Goal: Transaction & Acquisition: Subscribe to service/newsletter

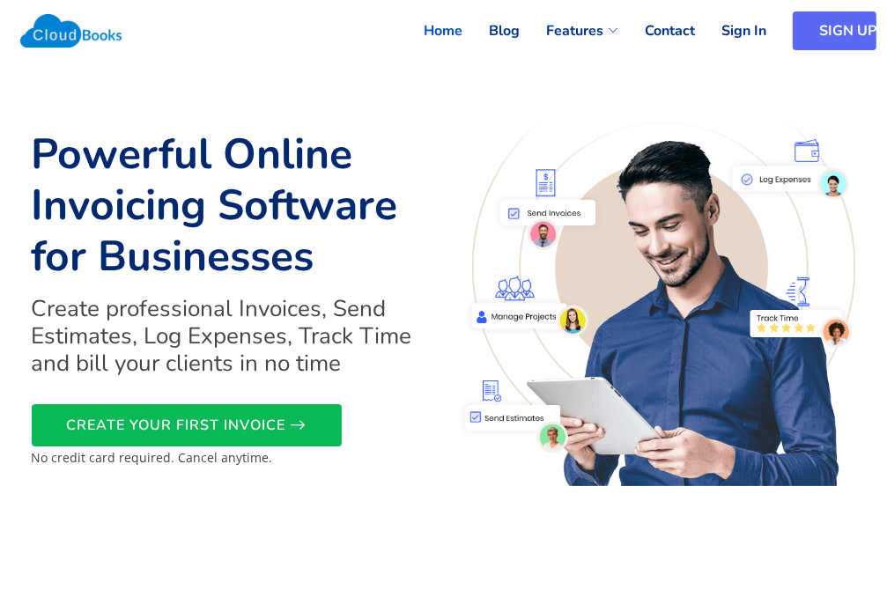
click at [800, 33] on link "SIGN UP" at bounding box center [835, 30] width 84 height 39
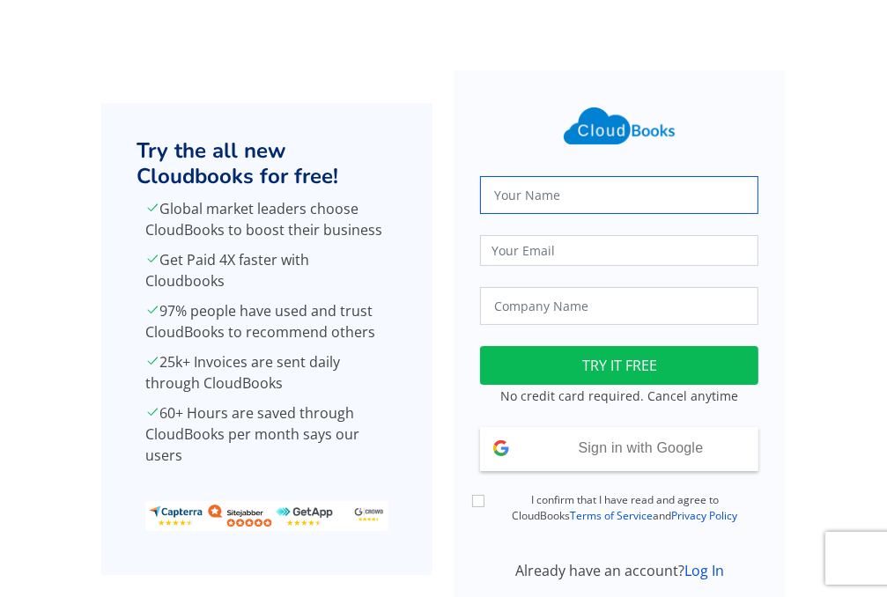
click at [560, 191] on input "text" at bounding box center [619, 195] width 278 height 38
type input "Ahmed Jafri"
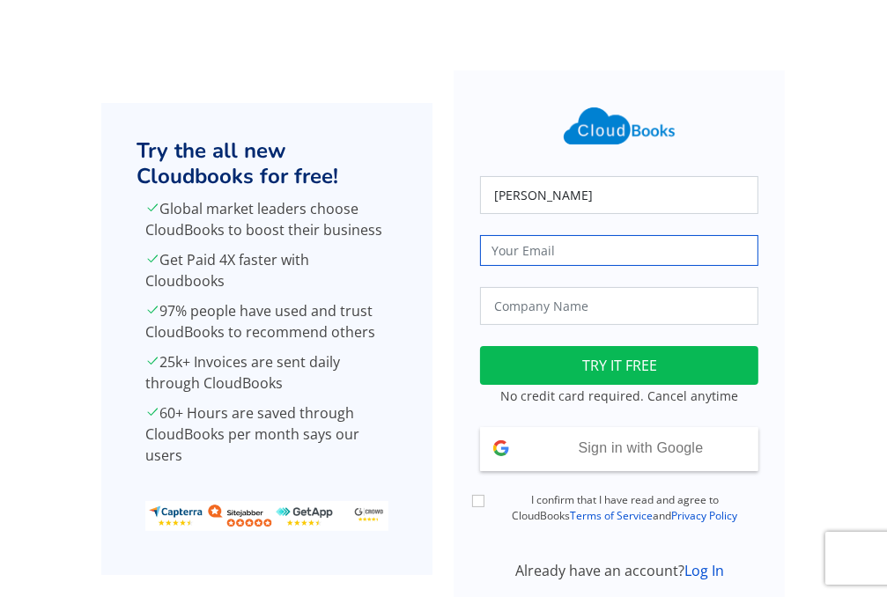
click at [656, 255] on input "email" at bounding box center [619, 250] width 278 height 31
type input "ahmedjafri70@gmail.com"
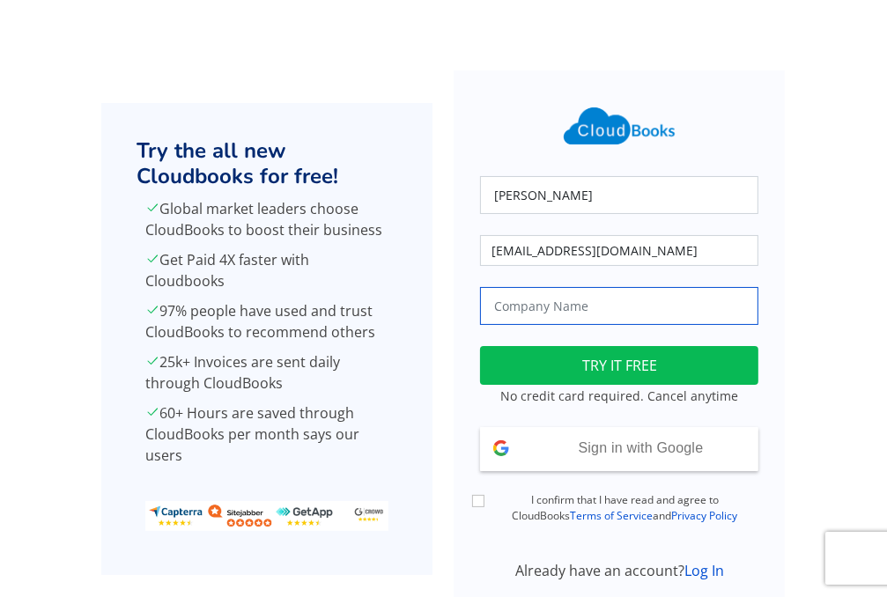
click at [712, 319] on input "text" at bounding box center [619, 306] width 278 height 38
type input "Jafri and Associates (Pvt.) Limited"
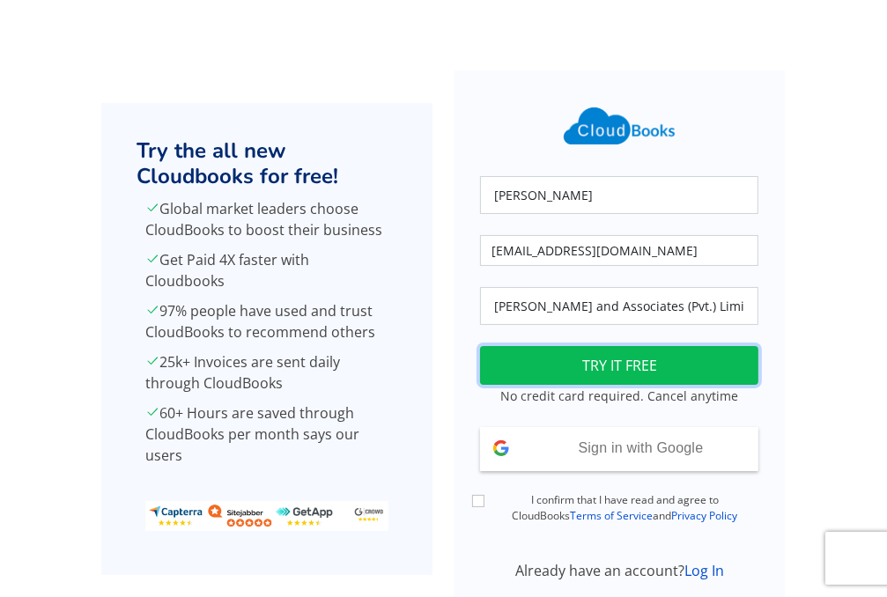
click at [671, 357] on button "TRY IT FREE" at bounding box center [619, 365] width 278 height 39
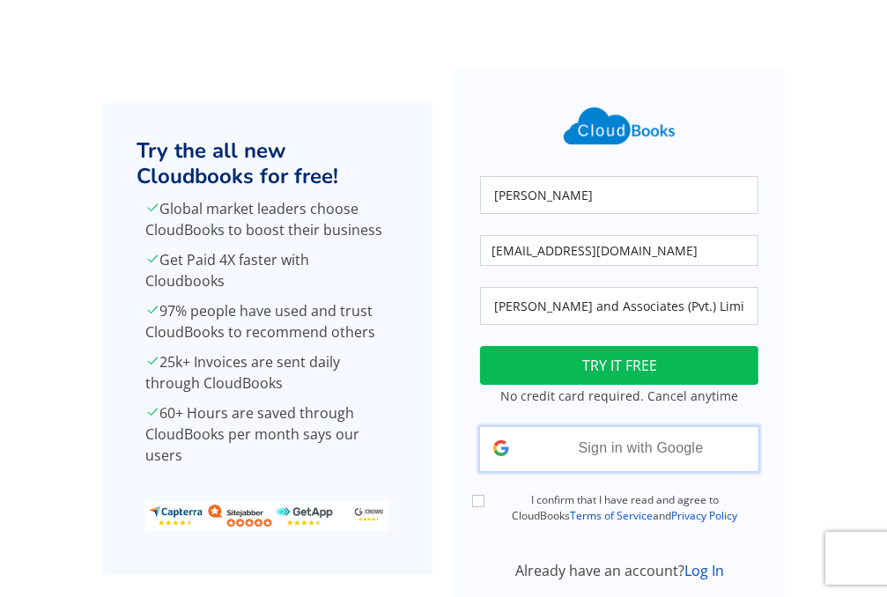
click at [579, 448] on span "Sign in with Google" at bounding box center [641, 447] width 125 height 15
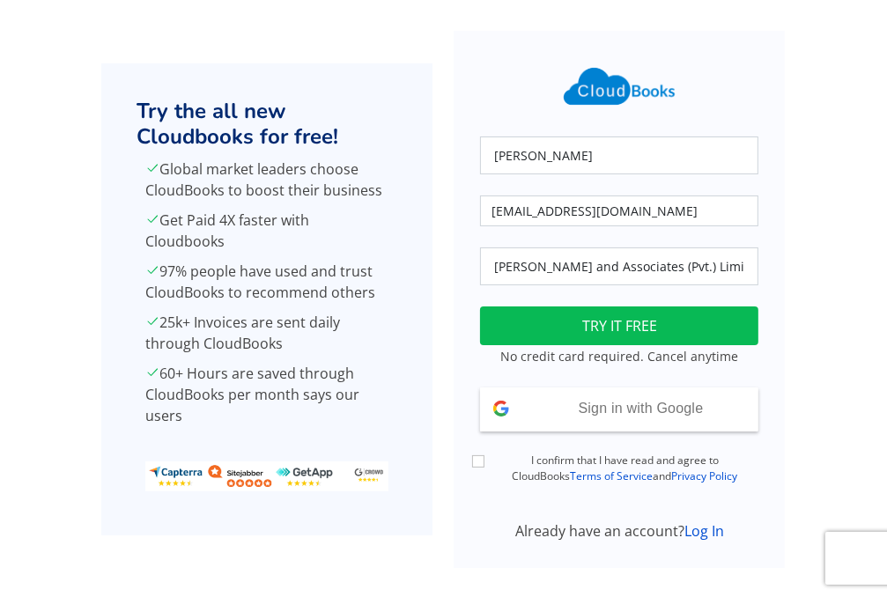
scroll to position [63, 0]
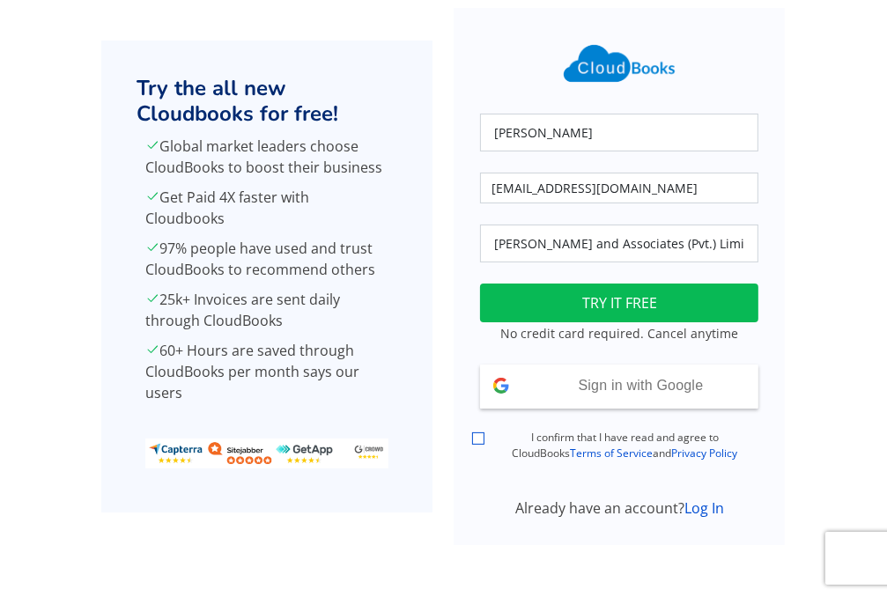
click at [476, 438] on input "I confirm that I have read and agree to CloudBooks Terms of Service and Privacy…" at bounding box center [478, 438] width 12 height 12
checkbox input "true"
click at [605, 392] on span "Sign in with Google" at bounding box center [641, 385] width 125 height 15
click at [252, 425] on p at bounding box center [266, 440] width 243 height 56
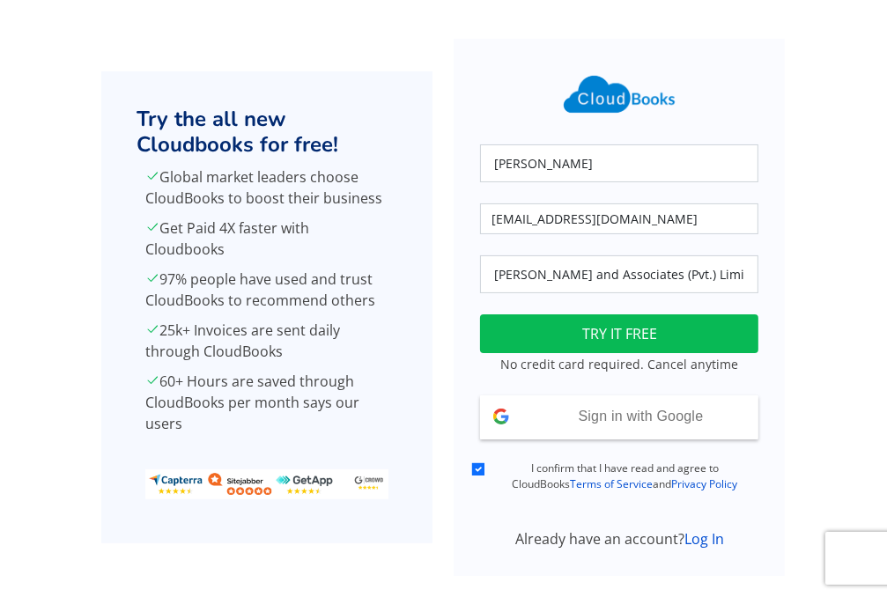
scroll to position [0, 0]
